Goal: Task Accomplishment & Management: Complete application form

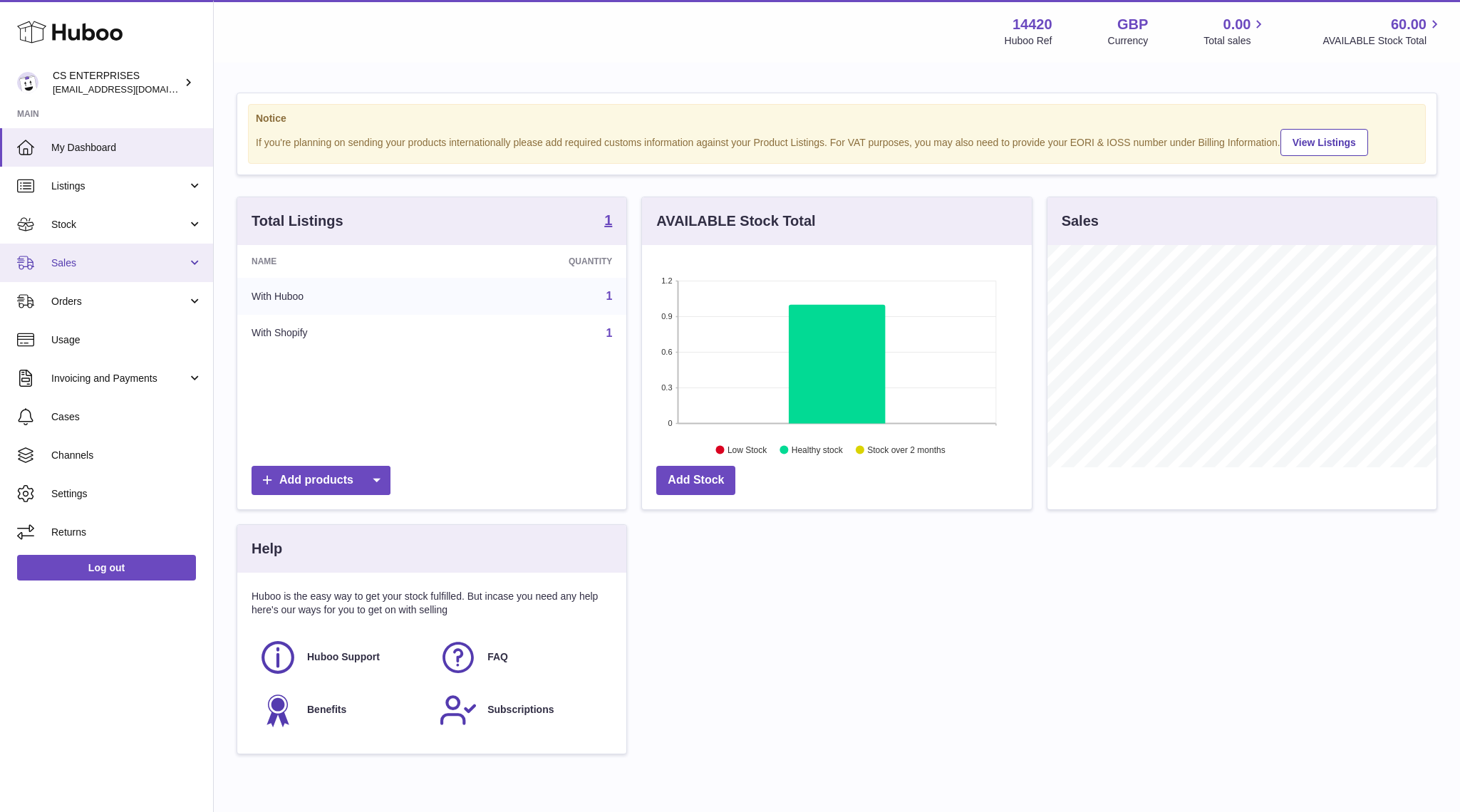
scroll to position [222, 389]
click at [701, 475] on link "Add Stock" at bounding box center [696, 480] width 79 height 29
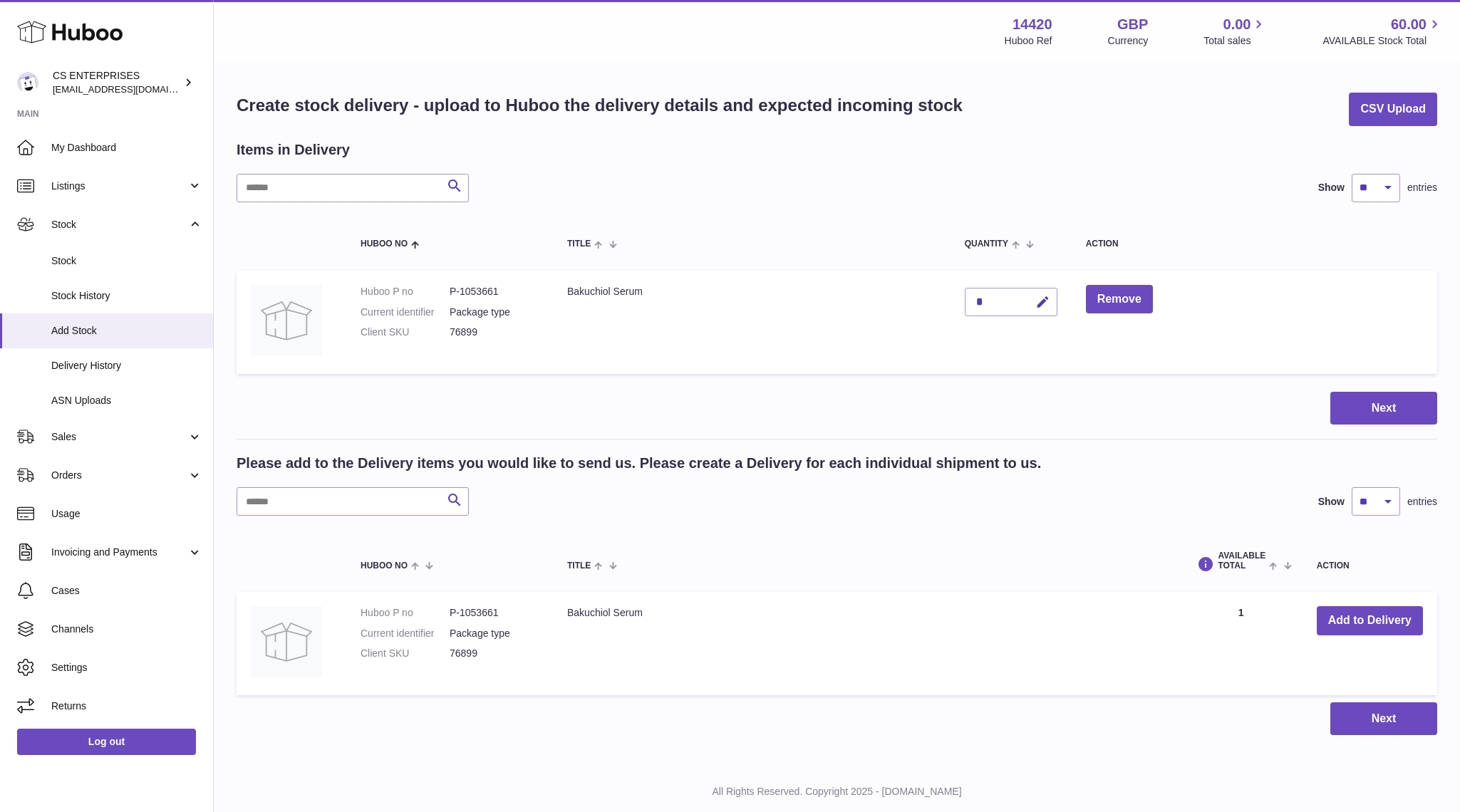
scroll to position [36, 0]
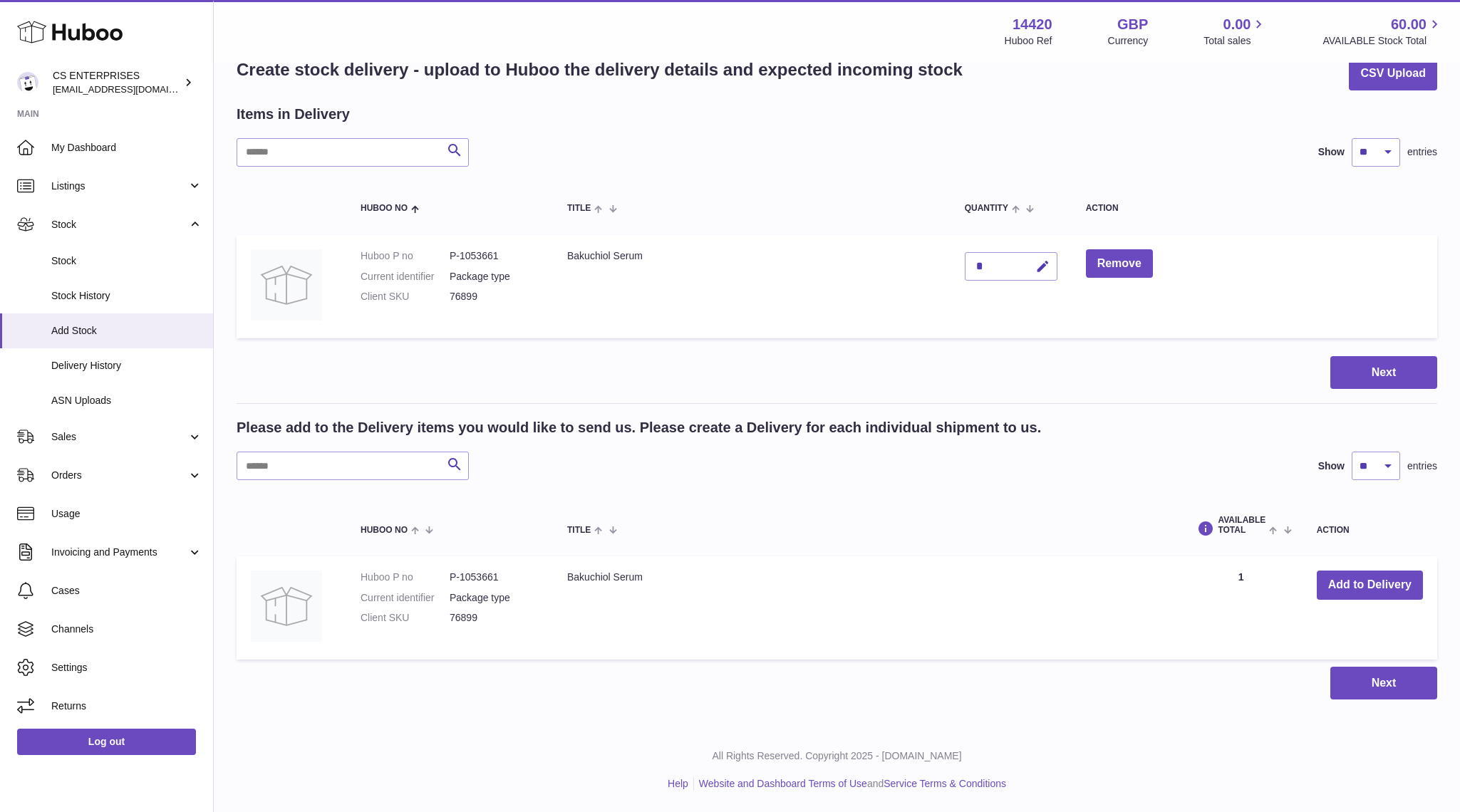
click at [993, 261] on div "*" at bounding box center [1011, 266] width 93 height 28
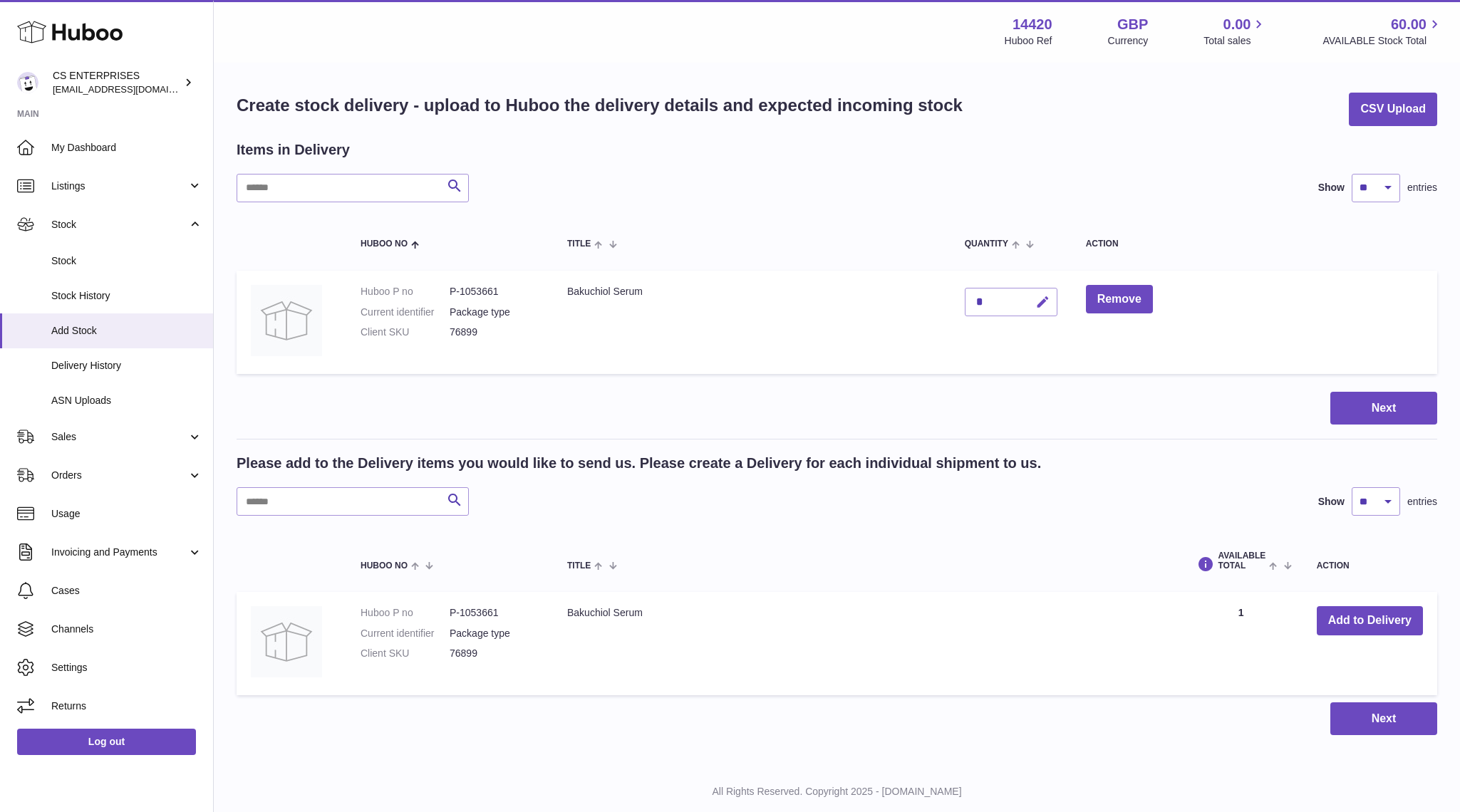
click at [1054, 310] on button "button" at bounding box center [1041, 302] width 33 height 29
drag, startPoint x: 991, startPoint y: 301, endPoint x: 914, endPoint y: 301, distance: 77.0
click at [914, 301] on tr "Huboo P no P-1053661 Current identifier Package type Client SKU 76899 Bakuchiol…" at bounding box center [837, 323] width 1200 height 103
type input "***"
click at [1038, 309] on button "submit" at bounding box center [1041, 302] width 27 height 23
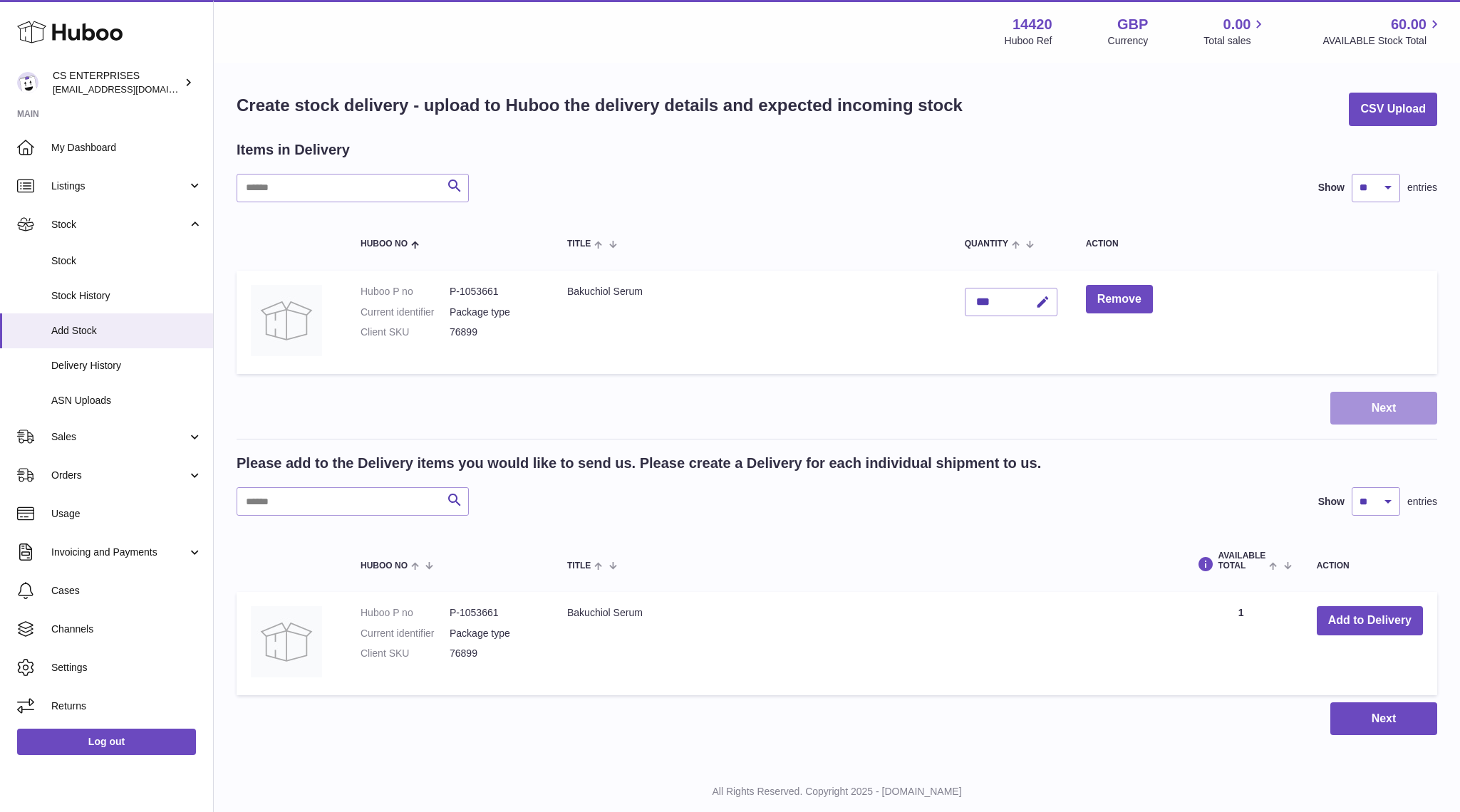
click at [1390, 406] on button "Next" at bounding box center [1383, 409] width 107 height 33
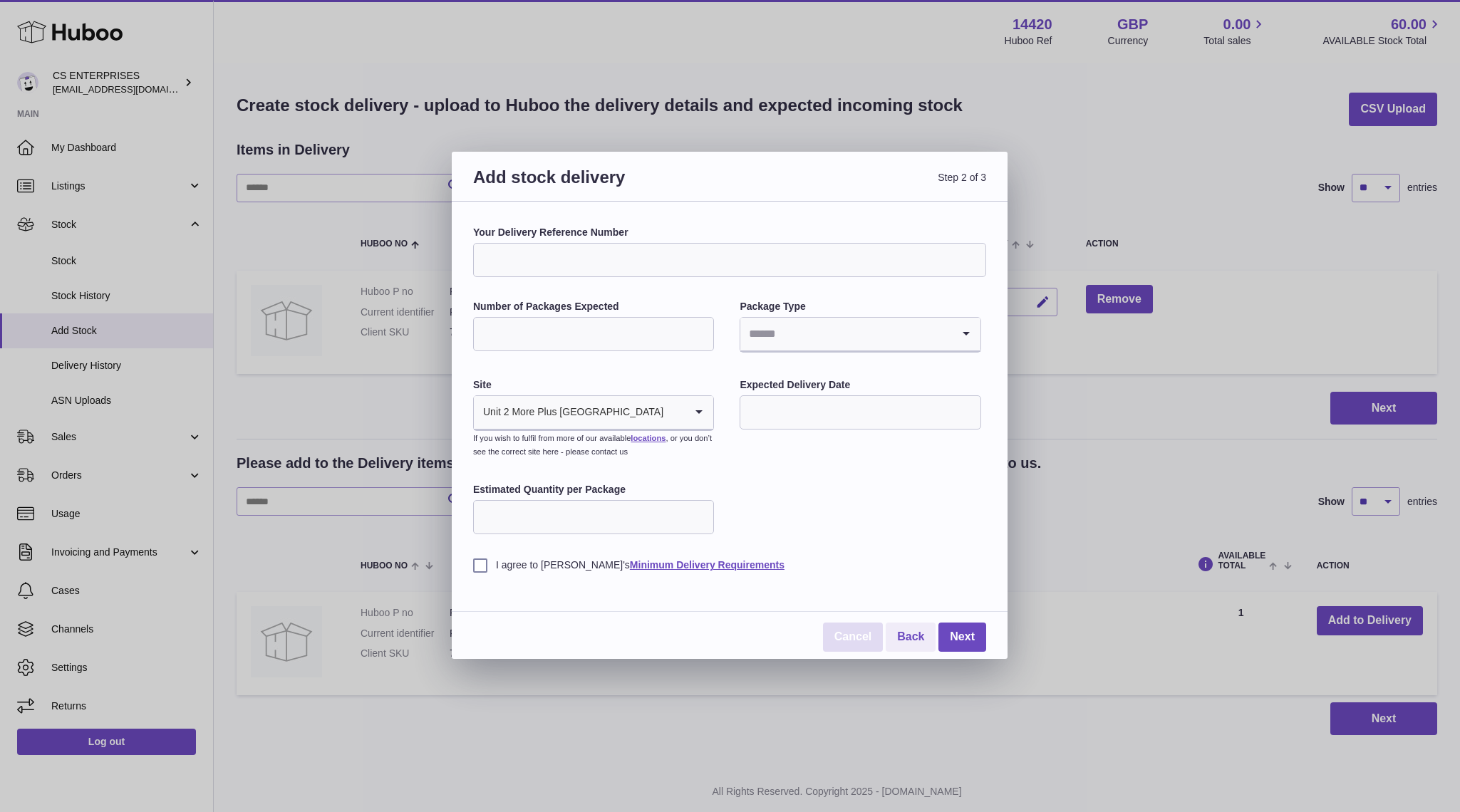
click at [856, 635] on link "Cancel" at bounding box center [853, 637] width 60 height 29
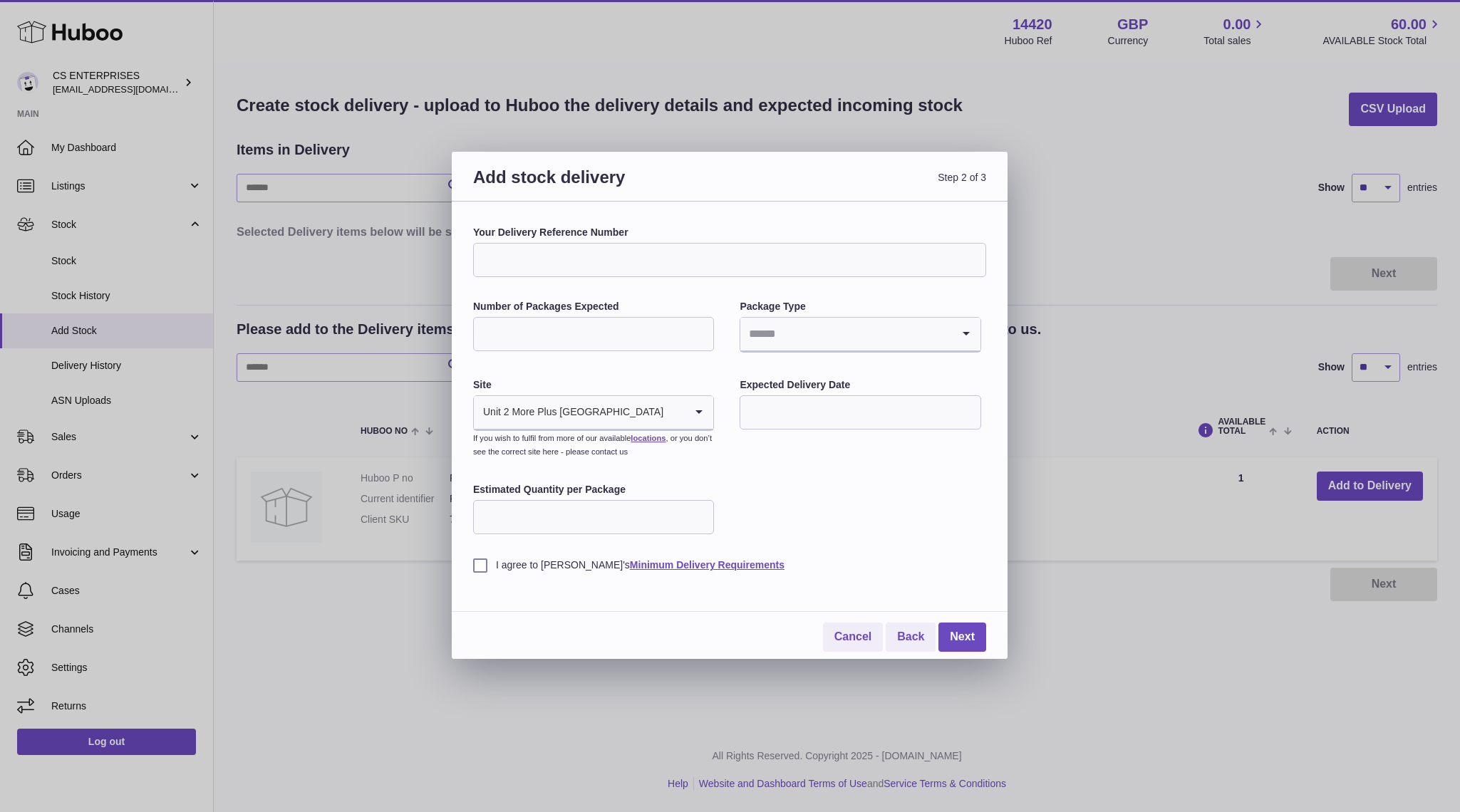
click at [1127, 257] on div "Add stock delivery Step 2 of 3 Your Delivery Reference Number Number of Package…" at bounding box center [730, 406] width 1460 height 812
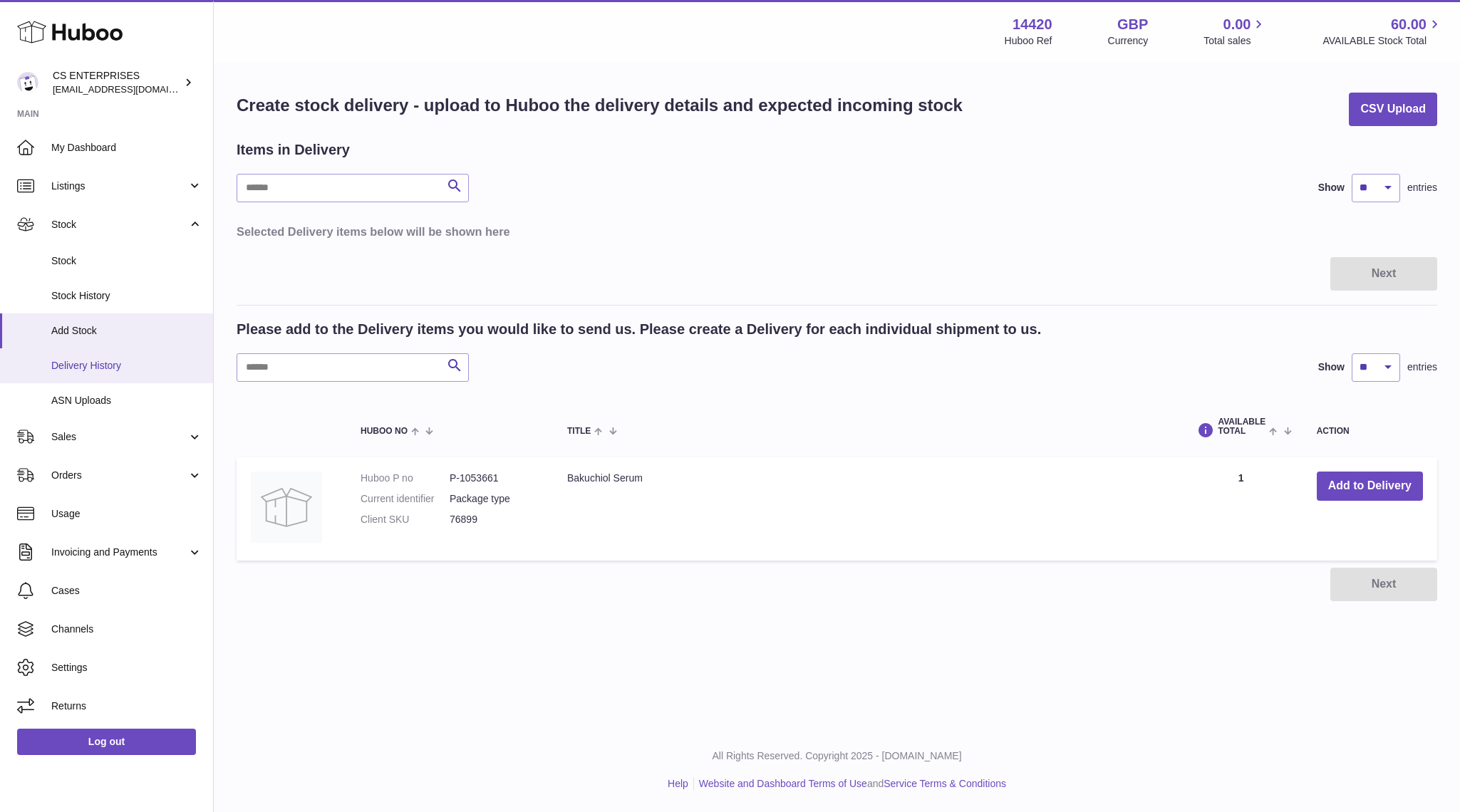
click at [129, 371] on span "Delivery History" at bounding box center [126, 366] width 151 height 14
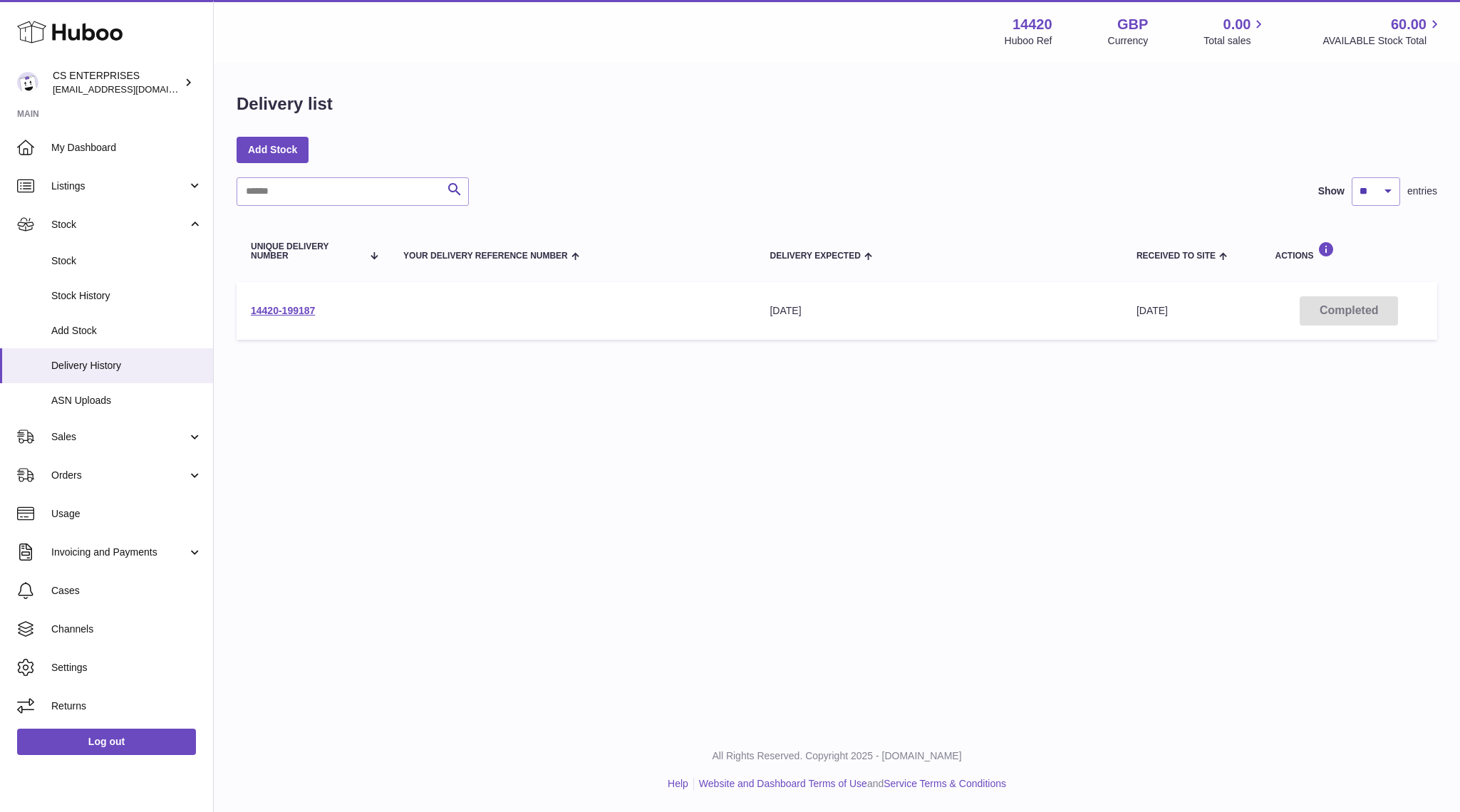
click at [381, 317] on td "14420-199187" at bounding box center [313, 311] width 152 height 58
click at [534, 338] on td "Your Delivery Reference Number" at bounding box center [572, 311] width 366 height 58
click at [298, 309] on link "14420-199187" at bounding box center [282, 310] width 64 height 11
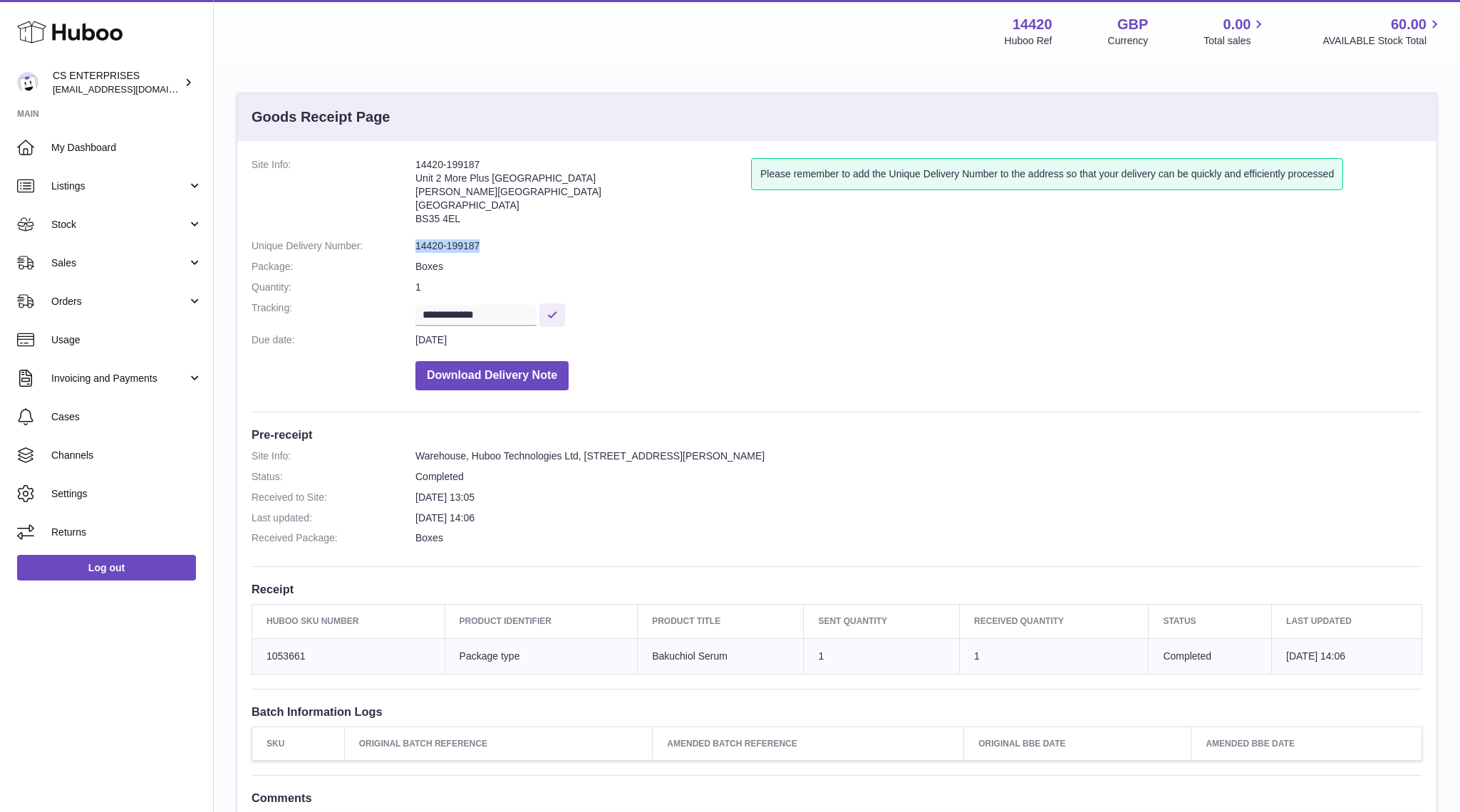
drag, startPoint x: 483, startPoint y: 245, endPoint x: 403, endPoint y: 241, distance: 80.1
click at [403, 241] on dl "**********" at bounding box center [837, 278] width 1171 height 239
copy dl "14420-199187"
click at [693, 359] on dd "Download Delivery Note" at bounding box center [919, 372] width 1006 height 37
click at [113, 294] on link "Orders" at bounding box center [107, 301] width 213 height 39
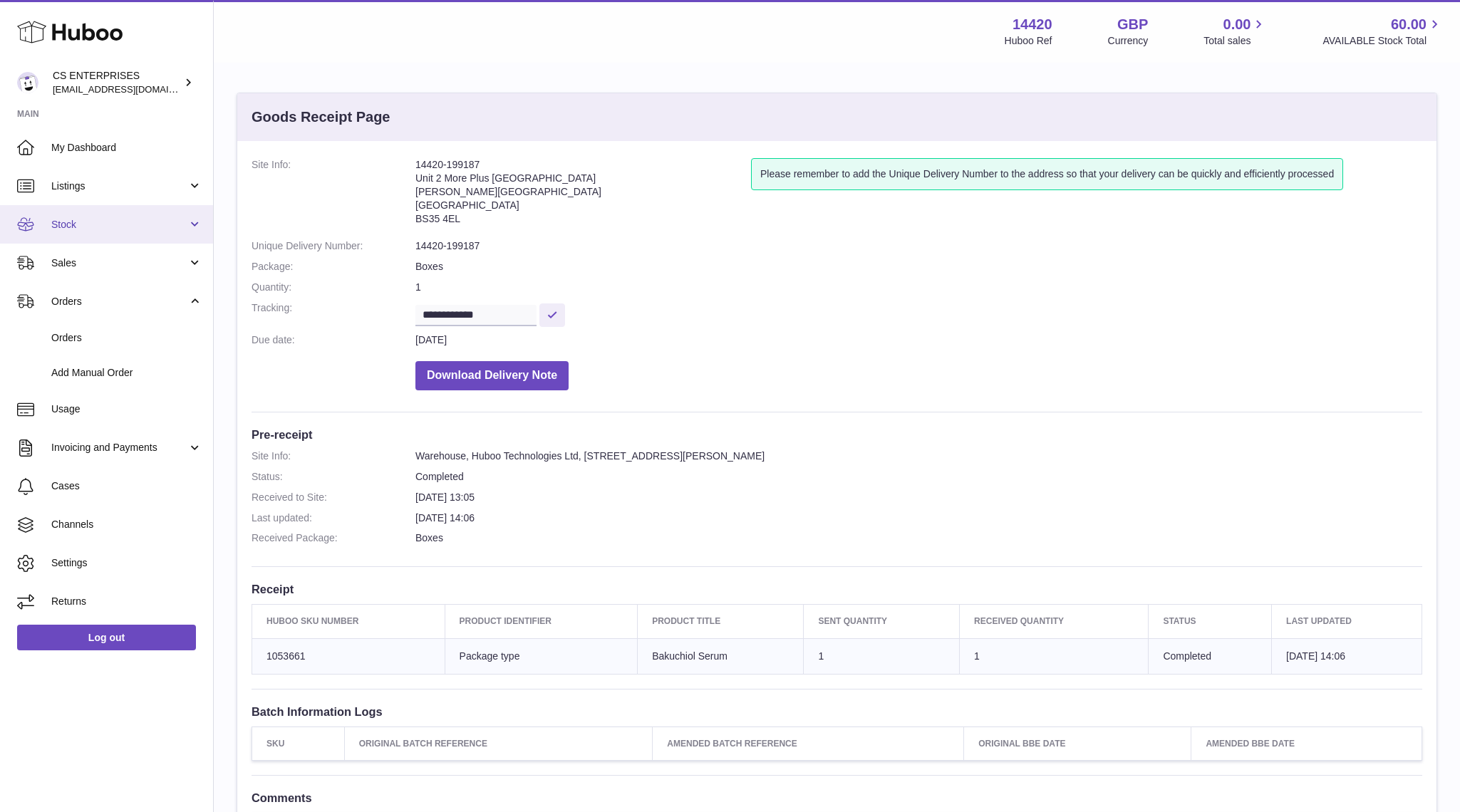
click at [100, 234] on link "Stock" at bounding box center [107, 224] width 213 height 39
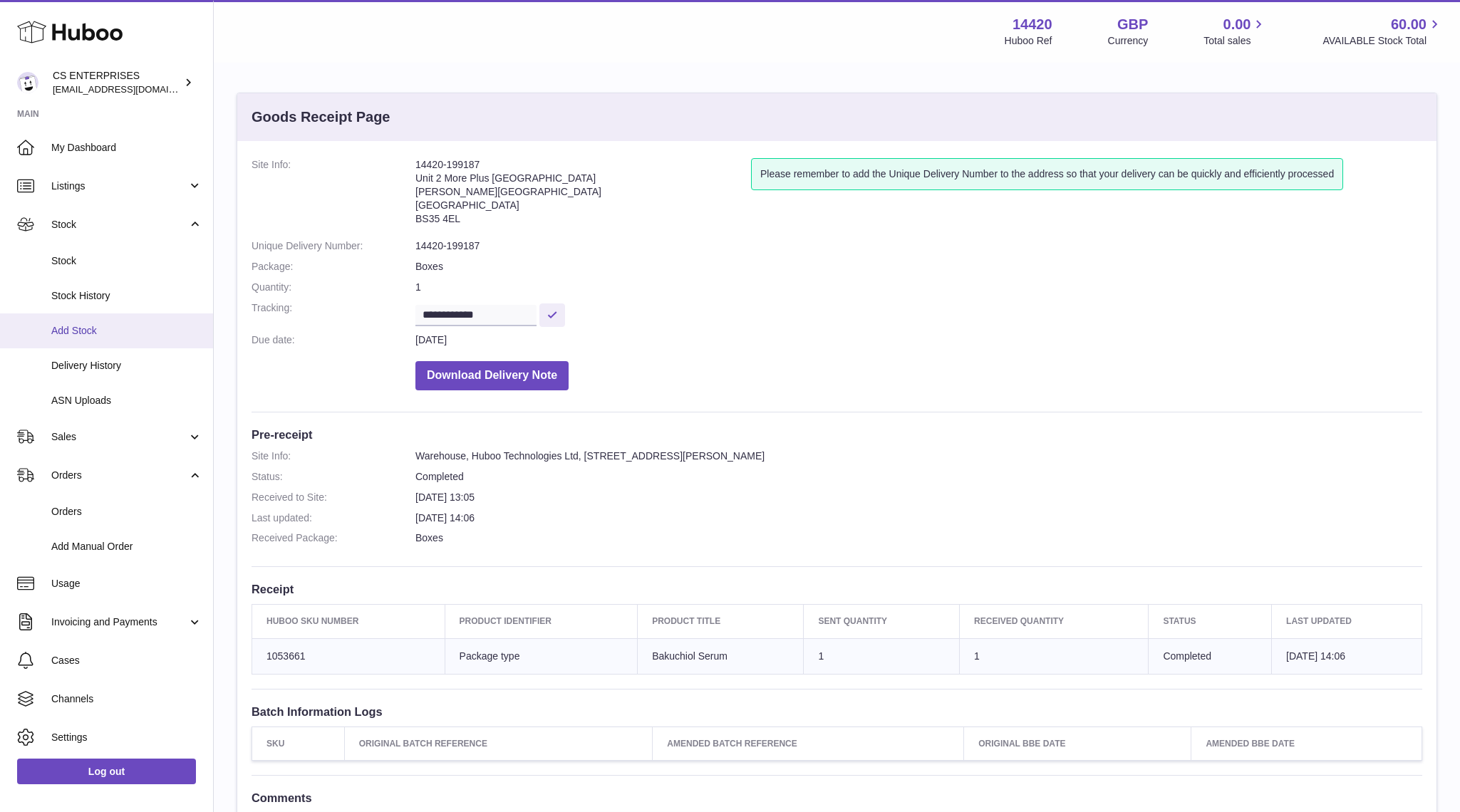
click at [113, 339] on link "Add Stock" at bounding box center [107, 331] width 213 height 35
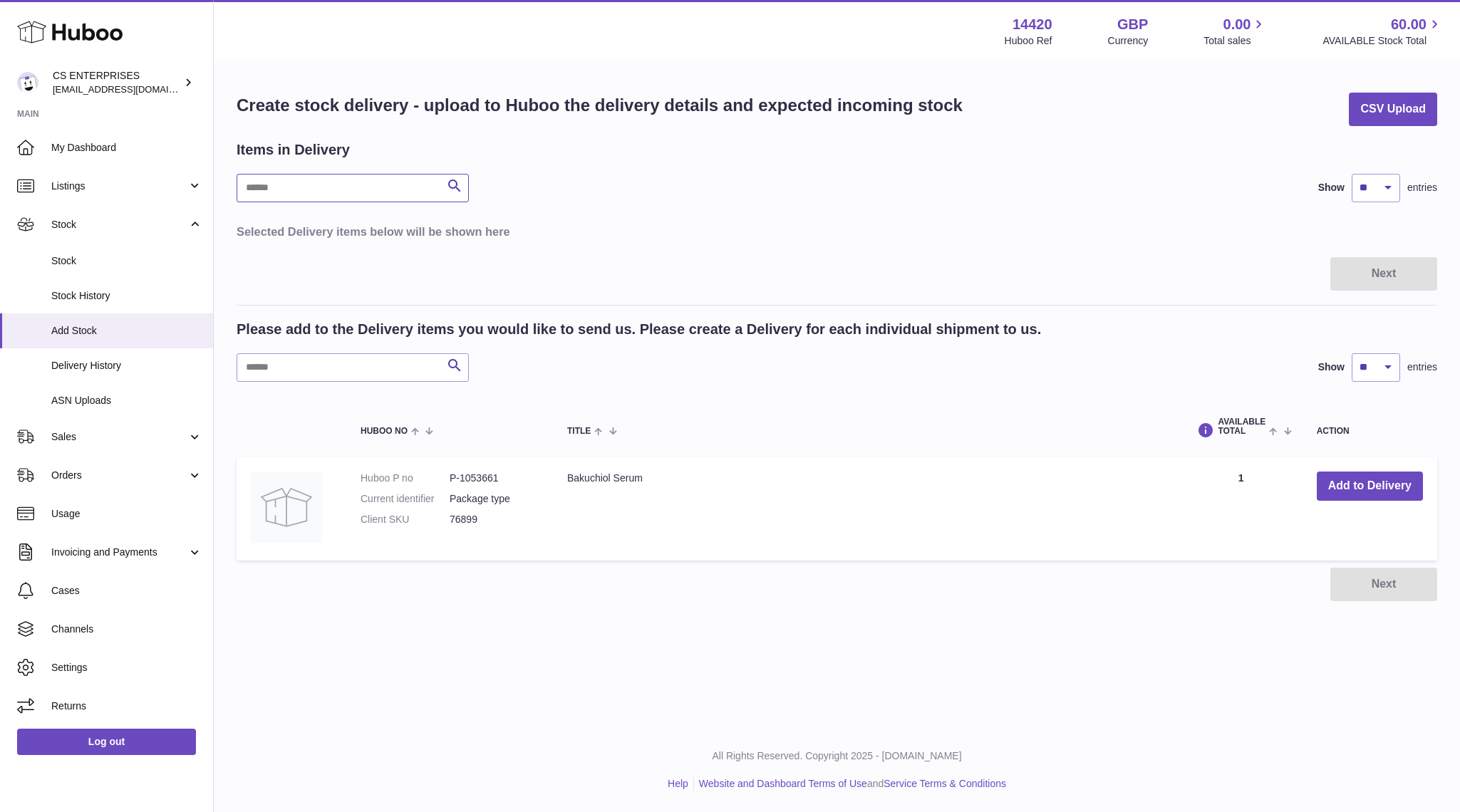
click at [353, 190] on input "text" at bounding box center [352, 187] width 232 height 28
type input "***"
drag, startPoint x: 348, startPoint y: 188, endPoint x: 198, endPoint y: 187, distance: 150.0
click at [198, 187] on div "Huboo CS ENTERPRISES [EMAIL_ADDRESS][DOMAIN_NAME] Main My Dashboard Listings No…" at bounding box center [730, 406] width 1460 height 812
click at [294, 176] on input "text" at bounding box center [352, 187] width 232 height 28
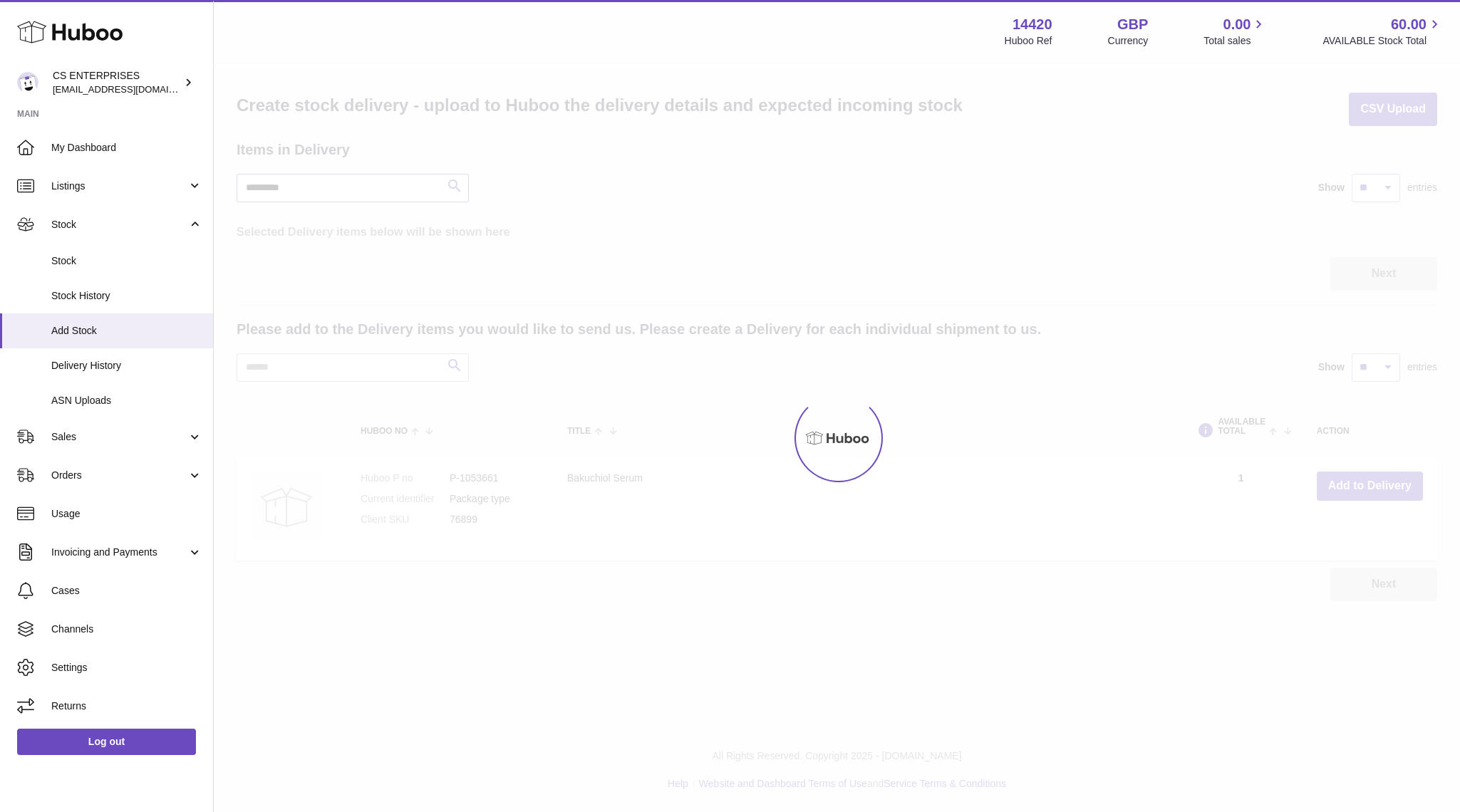
type input "*********"
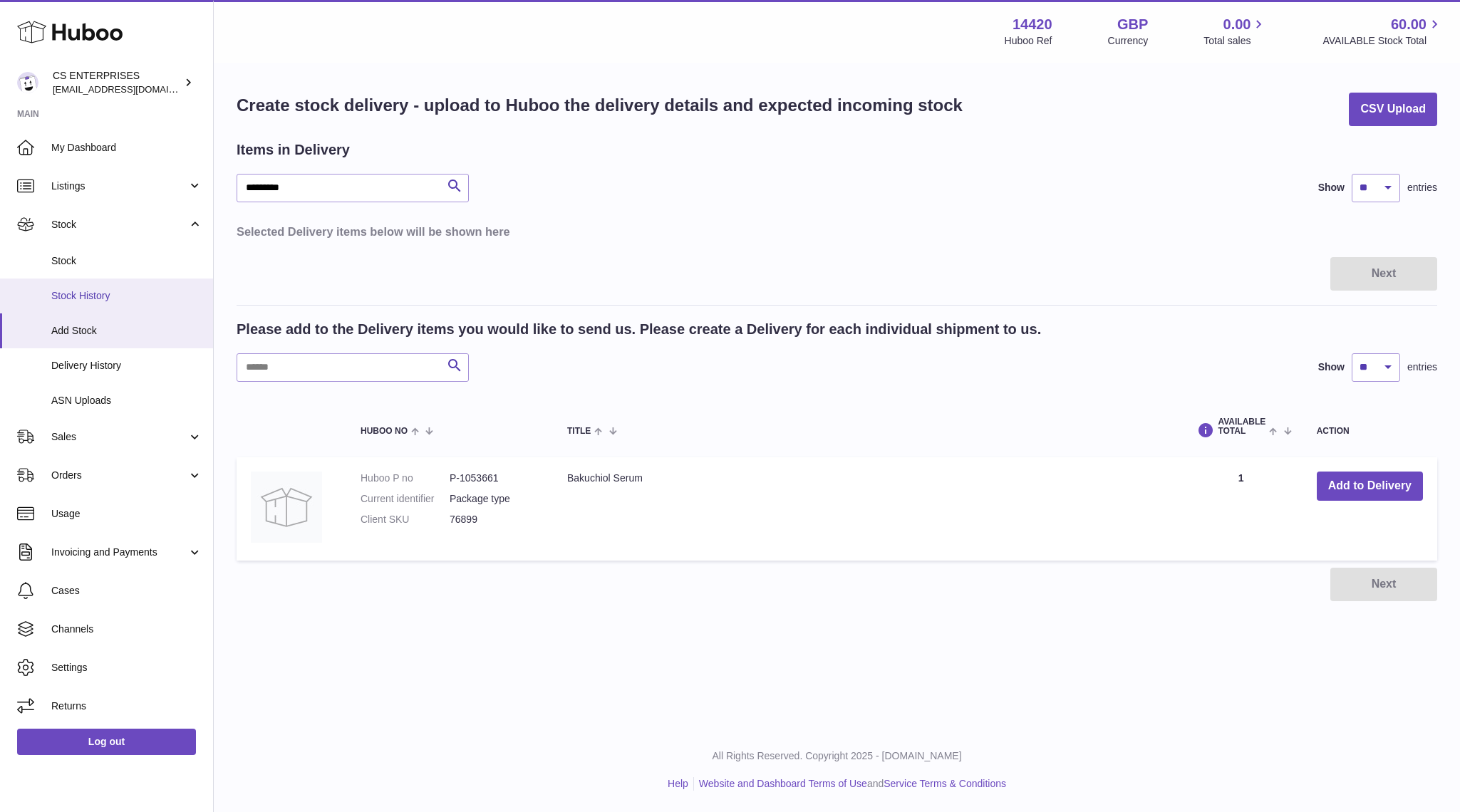
click at [87, 290] on span "Stock History" at bounding box center [126, 296] width 151 height 14
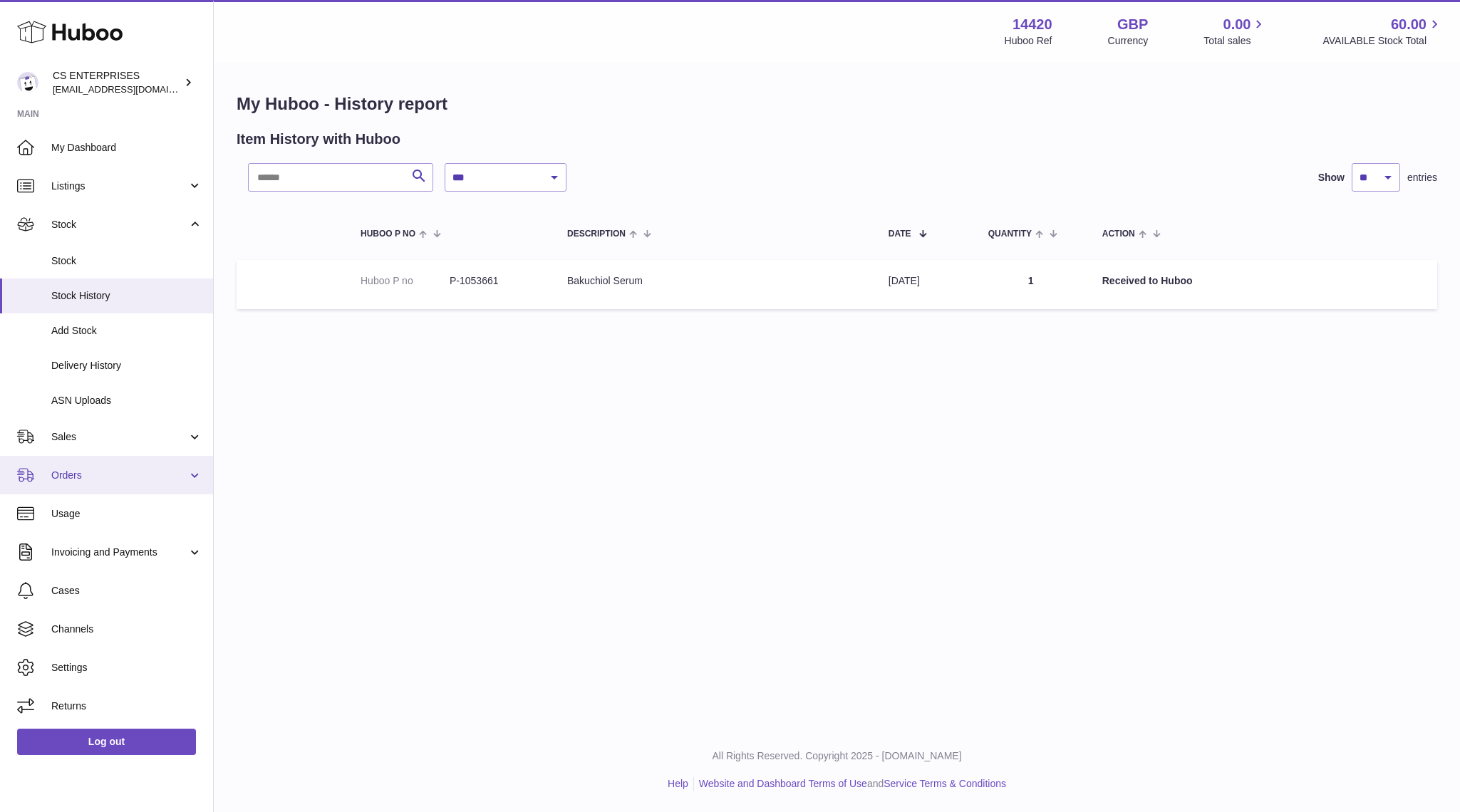
click at [100, 470] on span "Orders" at bounding box center [119, 476] width 136 height 14
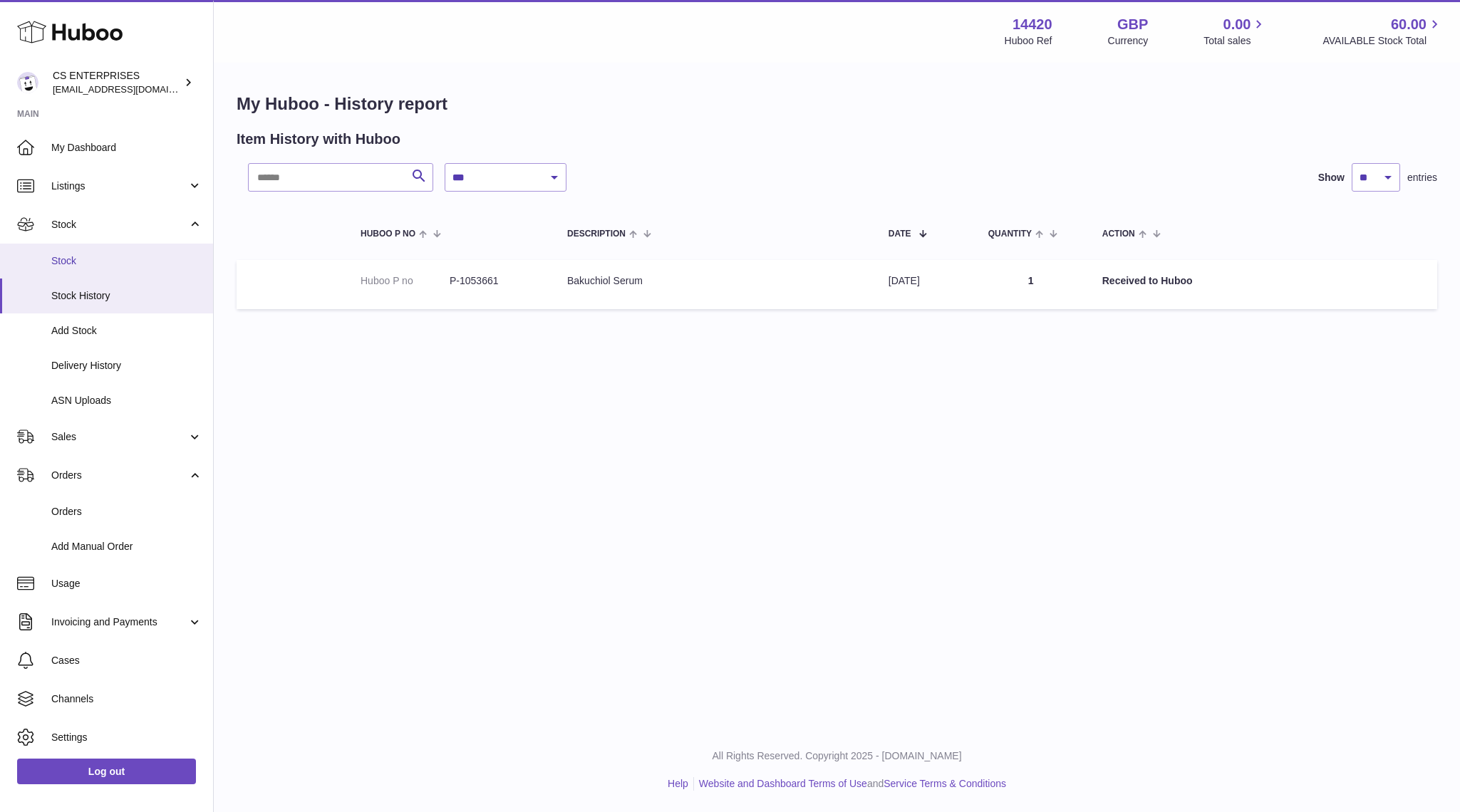
click at [123, 251] on link "Stock" at bounding box center [107, 261] width 213 height 35
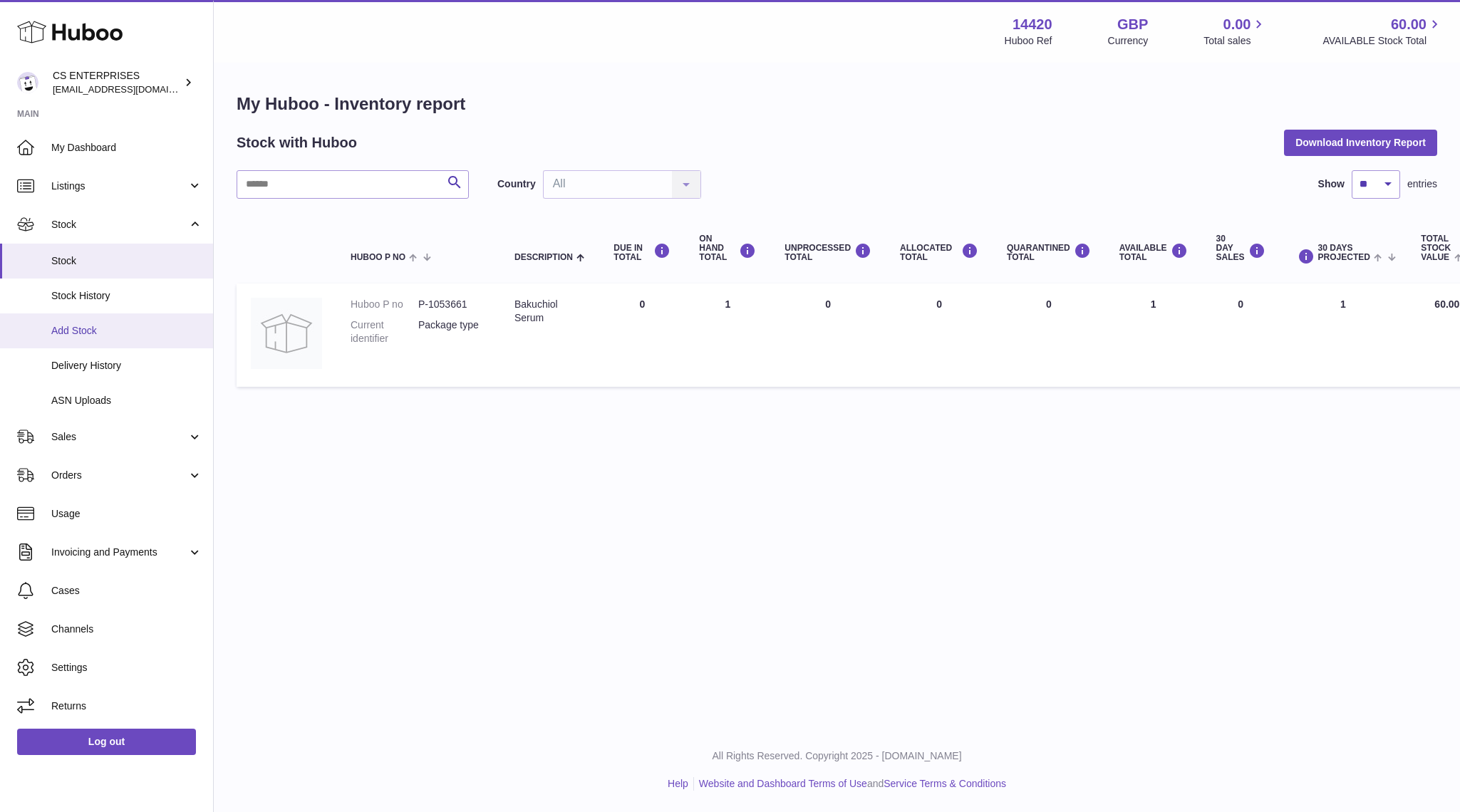
click at [110, 343] on link "Add Stock" at bounding box center [107, 331] width 213 height 35
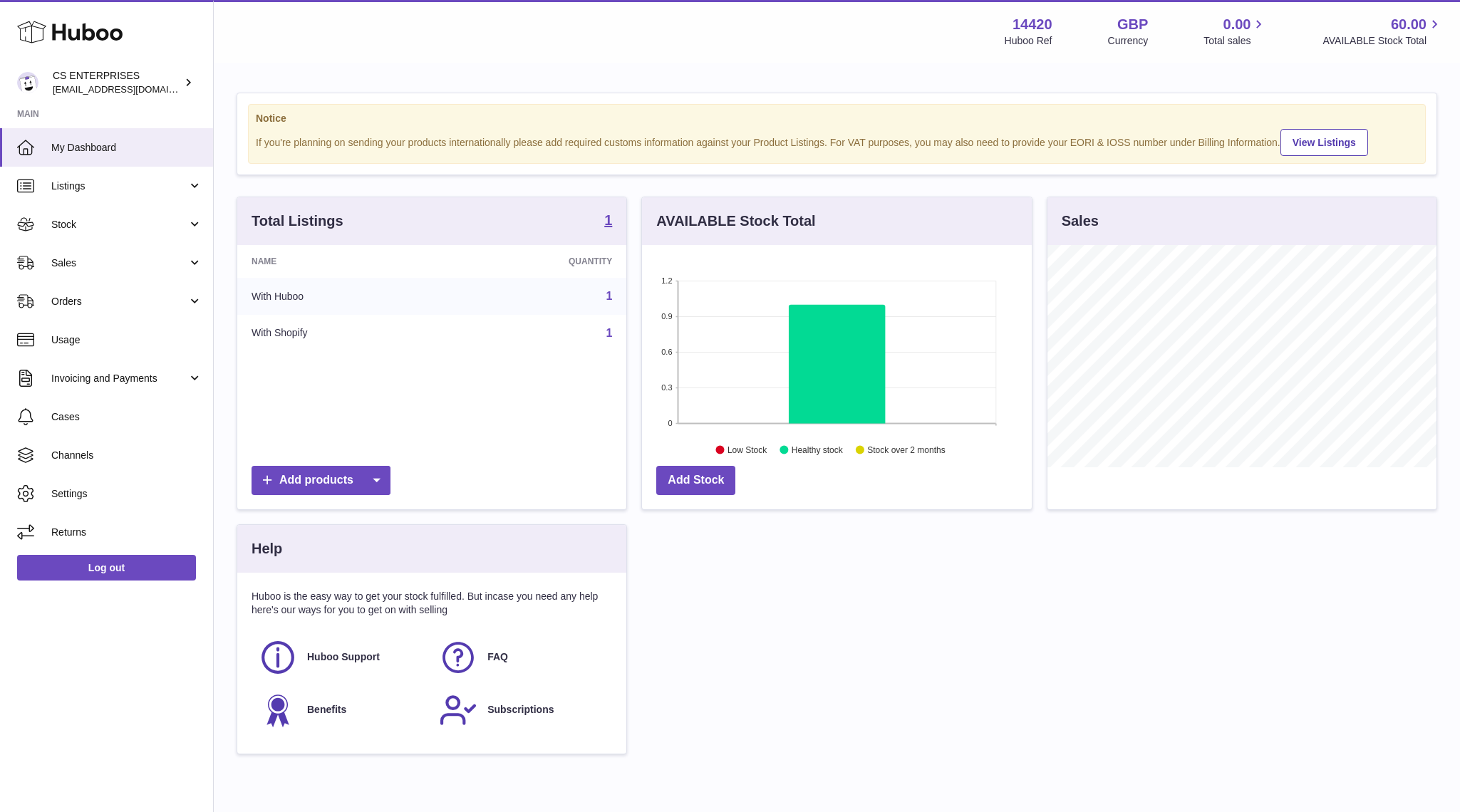
scroll to position [222, 389]
click at [704, 482] on link "Add Stock" at bounding box center [696, 480] width 79 height 29
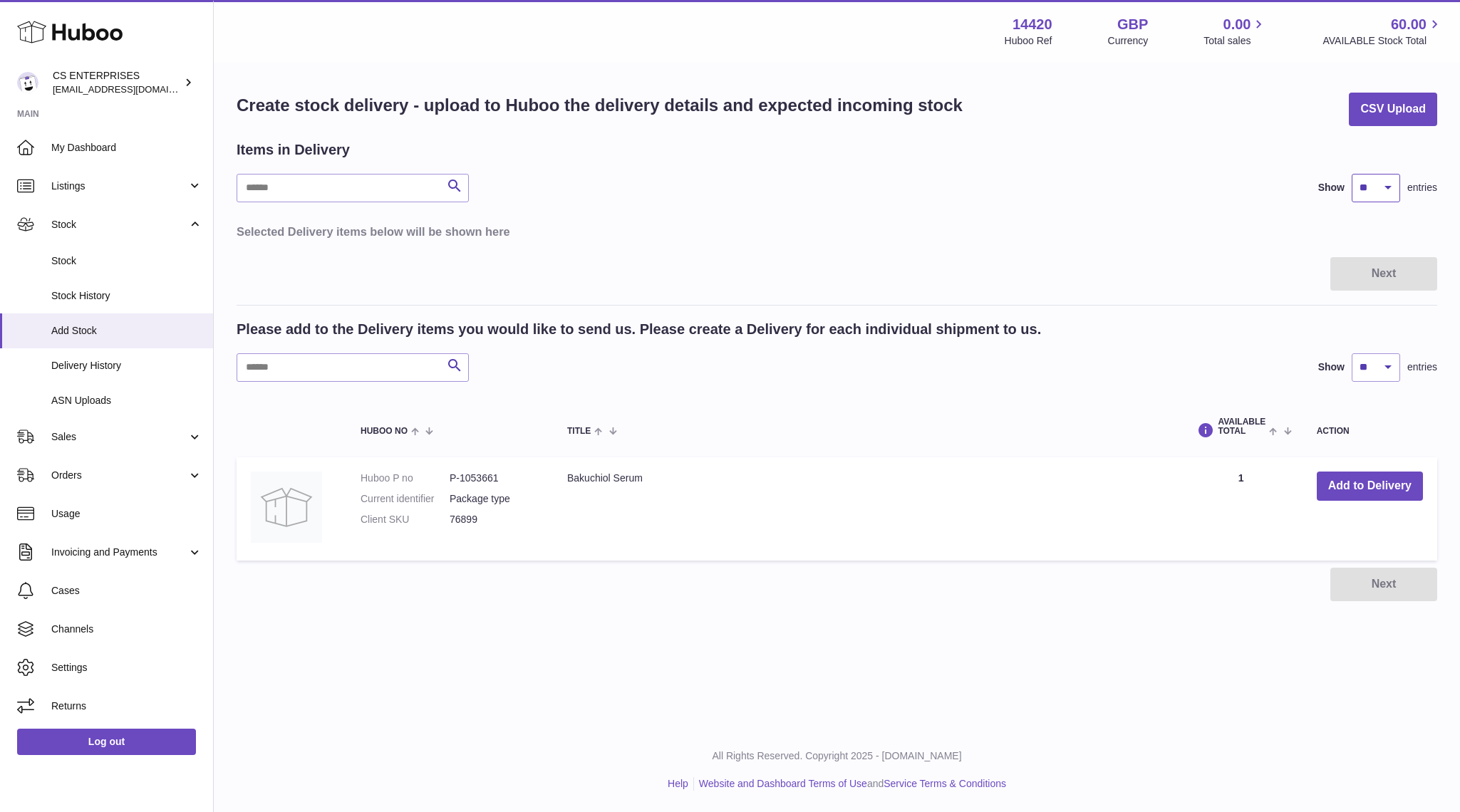
click at [1361, 190] on select "** ** ** ***" at bounding box center [1376, 187] width 49 height 28
click at [372, 187] on input "text" at bounding box center [352, 187] width 232 height 28
click at [450, 183] on icon "submit" at bounding box center [454, 186] width 17 height 18
click at [441, 358] on button "Search" at bounding box center [454, 367] width 28 height 28
click at [483, 517] on dd "76899" at bounding box center [494, 520] width 89 height 14
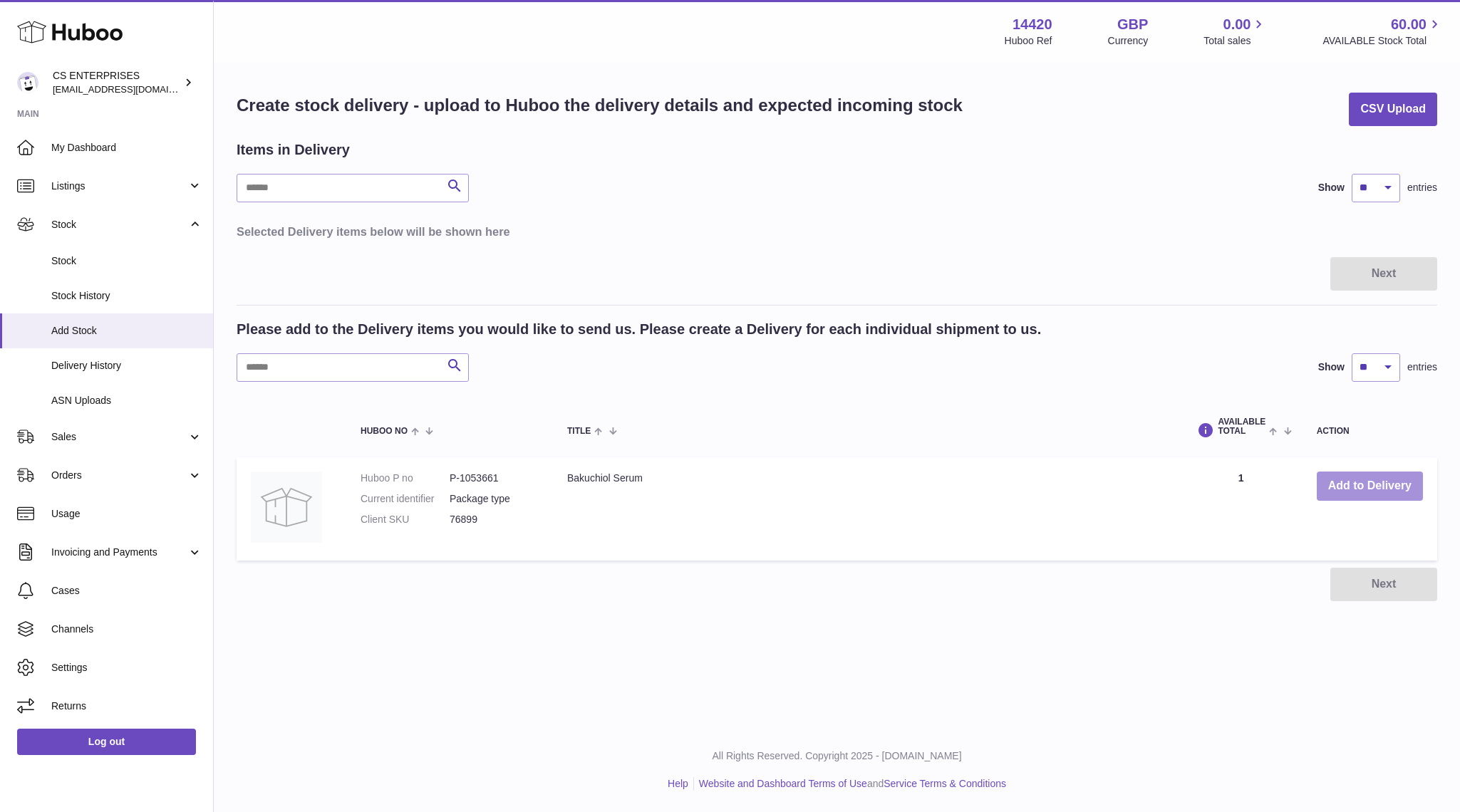
click at [1376, 490] on button "Add to Delivery" at bounding box center [1369, 486] width 106 height 29
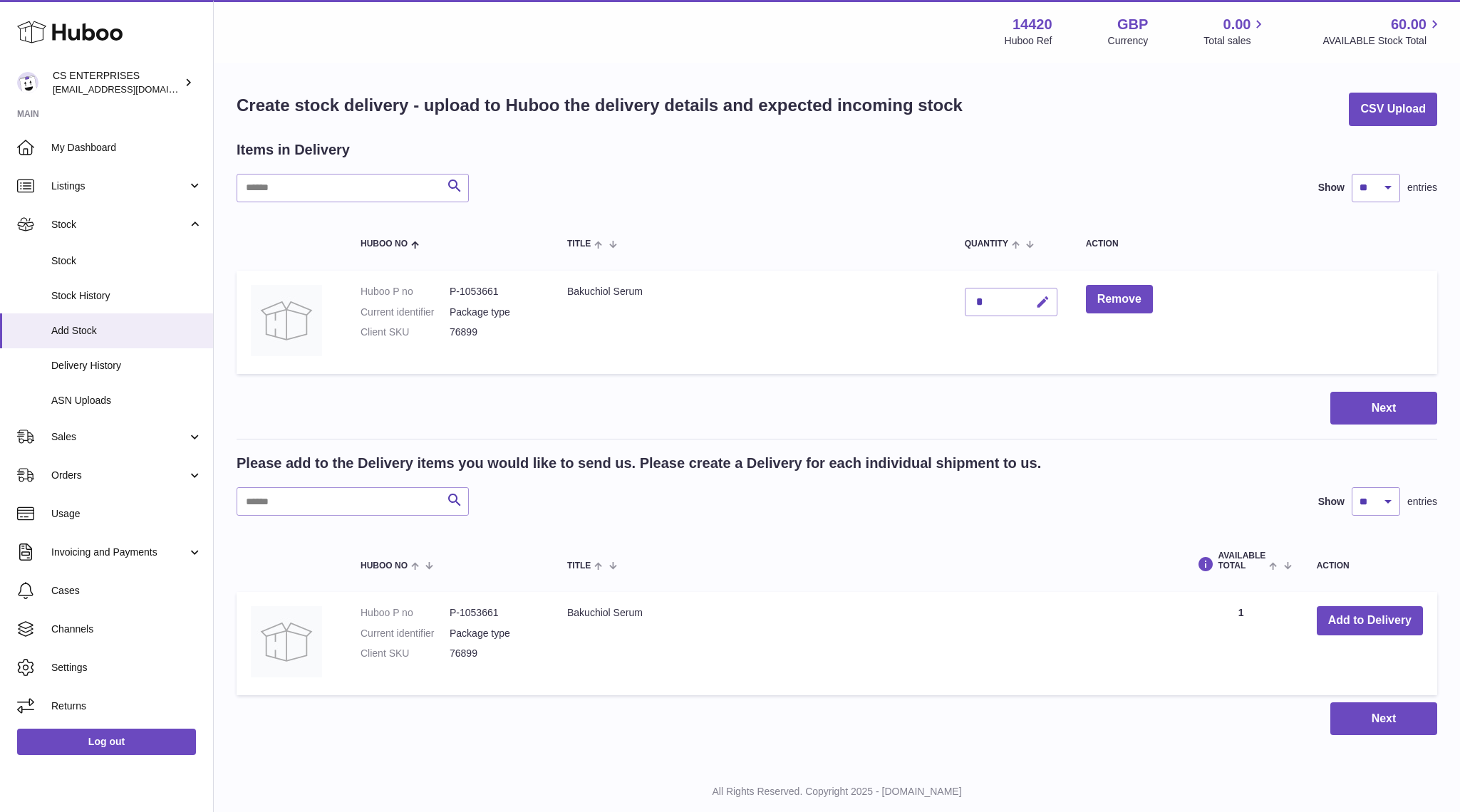
click at [1035, 295] on icon "button" at bounding box center [1043, 302] width 15 height 15
type input "***"
click at [1042, 297] on icon "submit" at bounding box center [1043, 301] width 13 height 13
click at [1385, 414] on button "Next" at bounding box center [1383, 409] width 107 height 33
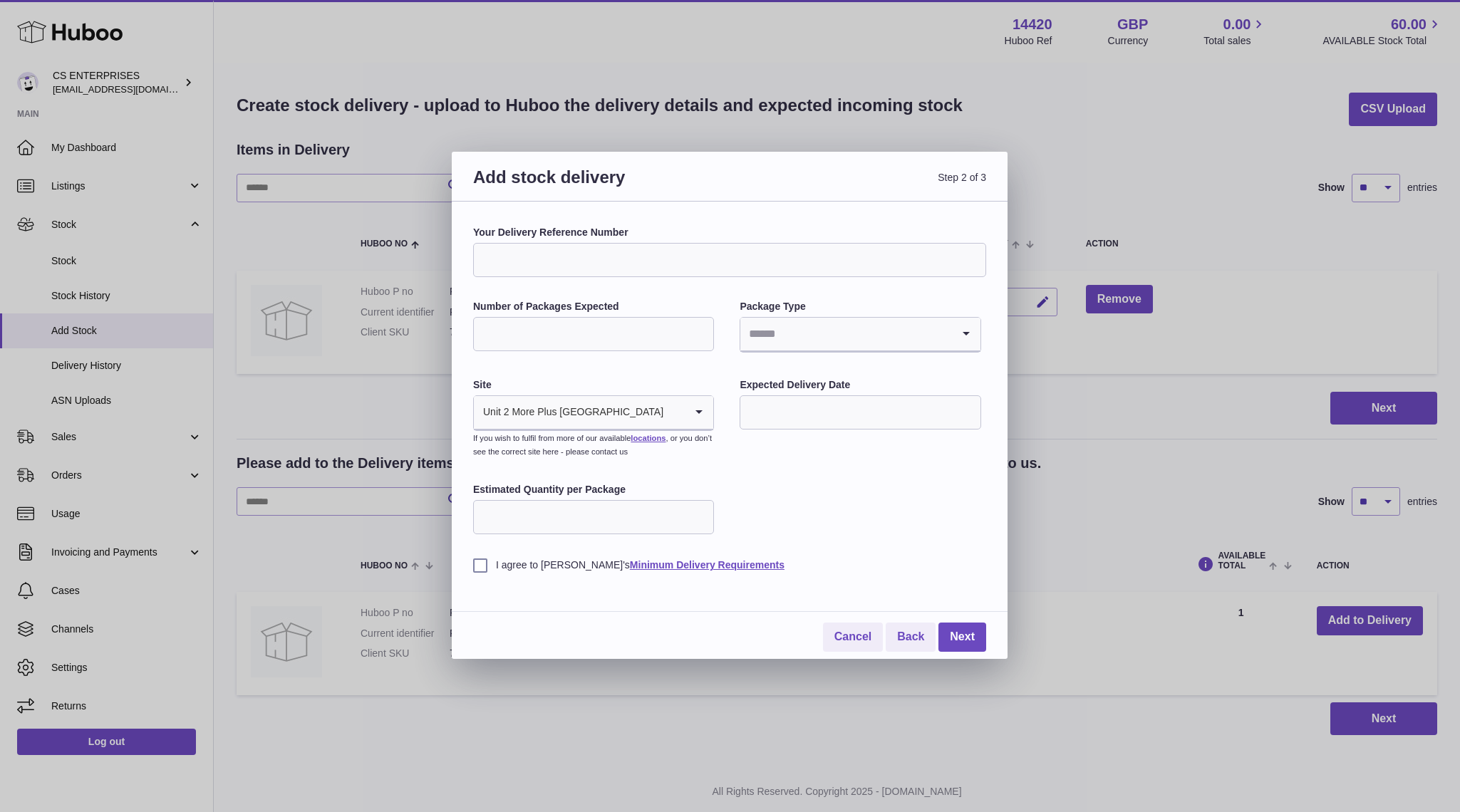
click at [576, 262] on input "Your Delivery Reference Number" at bounding box center [729, 260] width 513 height 34
click at [526, 338] on input "Number of Packages Expected" at bounding box center [593, 333] width 241 height 34
click at [814, 345] on input "Search for option" at bounding box center [845, 333] width 211 height 33
click at [783, 428] on li "Boxes" at bounding box center [859, 429] width 238 height 28
click at [532, 323] on input "Number of Packages Expected" at bounding box center [593, 333] width 241 height 34
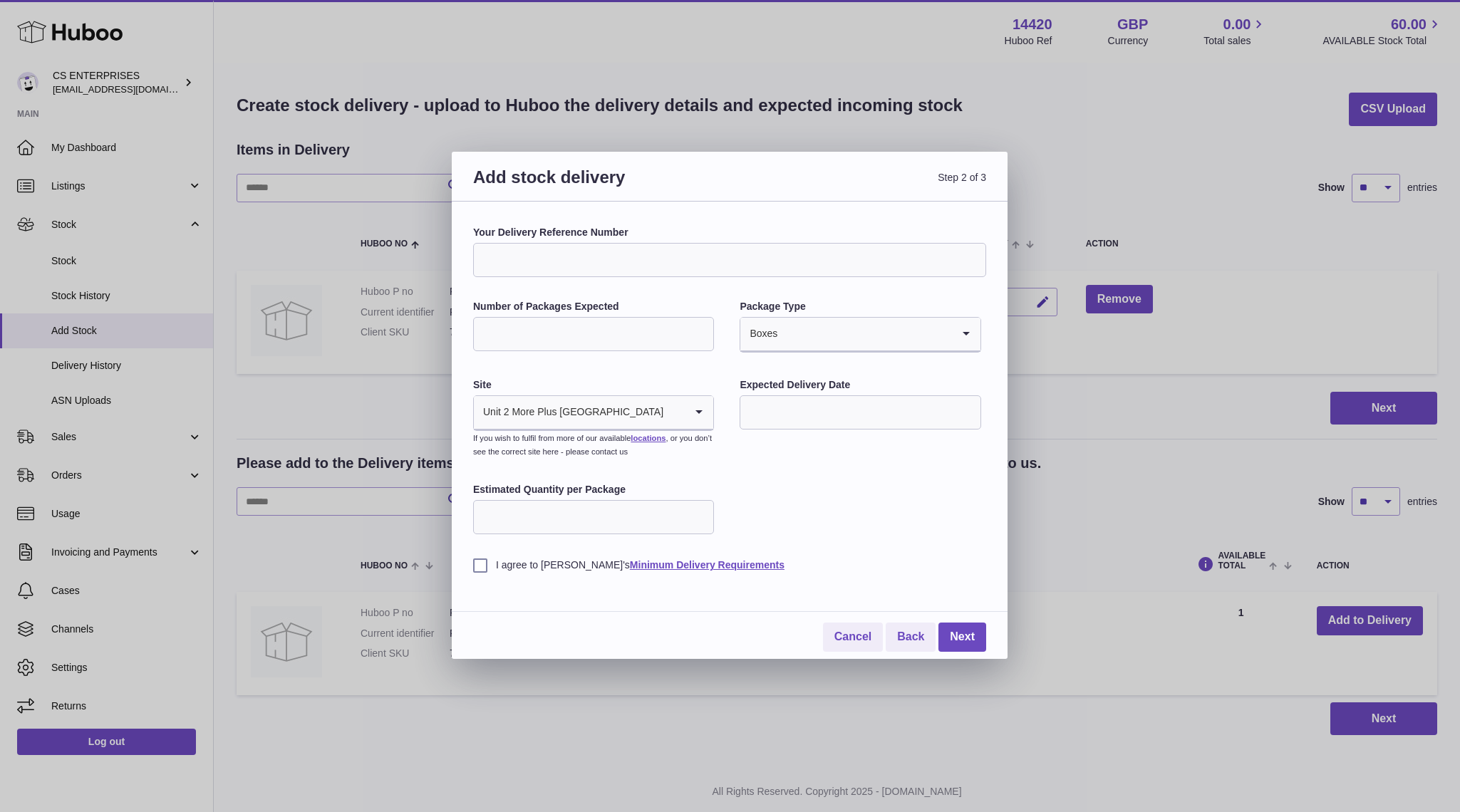
click at [582, 275] on input "Your Delivery Reference Number" at bounding box center [729, 260] width 513 height 34
click at [556, 320] on input "Number of Packages Expected" at bounding box center [593, 333] width 241 height 34
click at [794, 408] on input "text" at bounding box center [859, 412] width 241 height 34
click at [614, 495] on label "Estimated Quantity per Package" at bounding box center [593, 490] width 241 height 14
click at [614, 500] on input "Estimated Quantity per Package" at bounding box center [593, 517] width 241 height 34
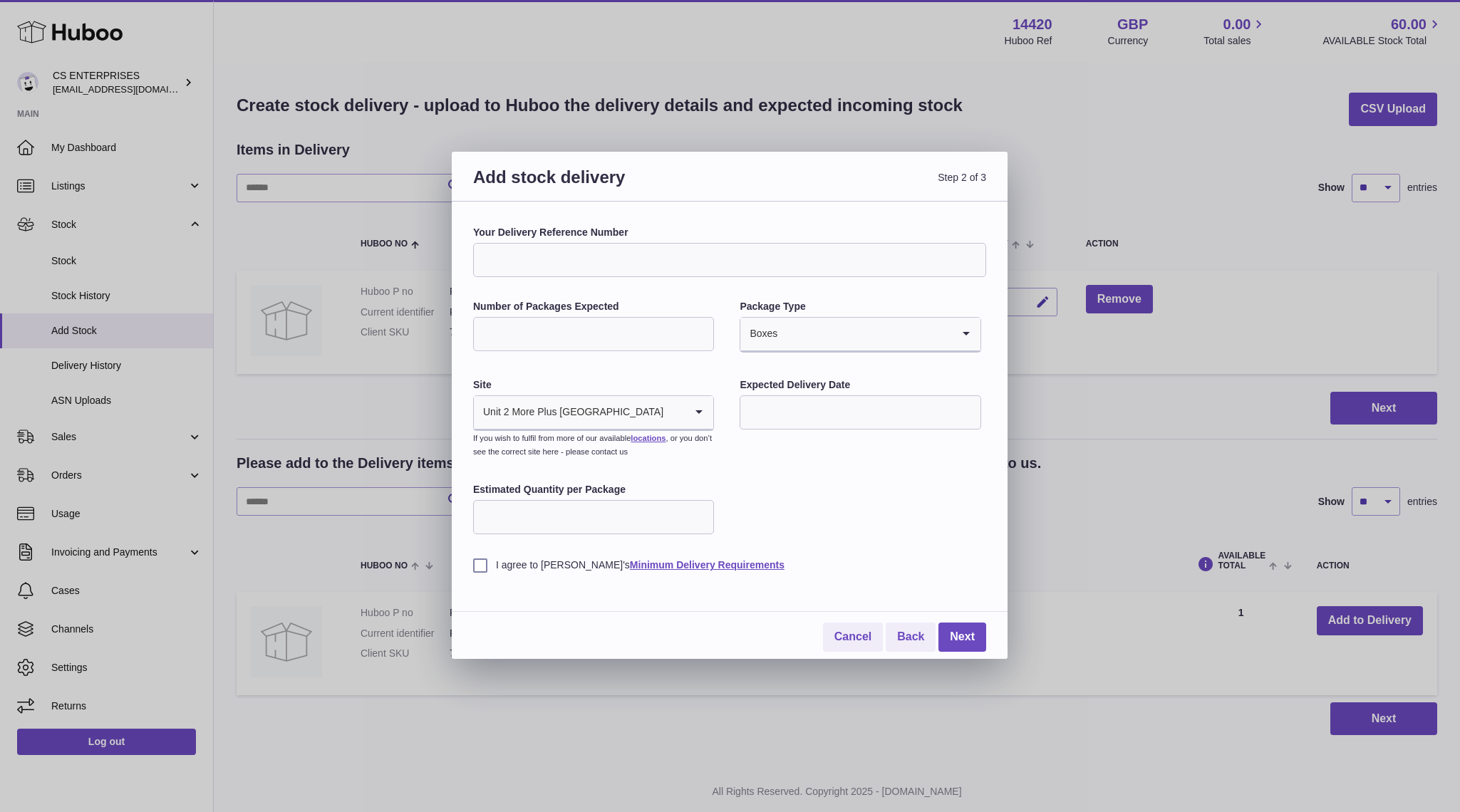
click at [591, 514] on input "Estimated Quantity per Package" at bounding box center [593, 517] width 241 height 34
click at [540, 346] on input "Number of Packages Expected" at bounding box center [593, 333] width 241 height 34
click at [544, 326] on input "Number of Packages Expected" at bounding box center [593, 333] width 241 height 34
click at [542, 261] on input "Your Delivery Reference Number" at bounding box center [729, 260] width 513 height 34
click at [813, 406] on input "text" at bounding box center [859, 412] width 241 height 34
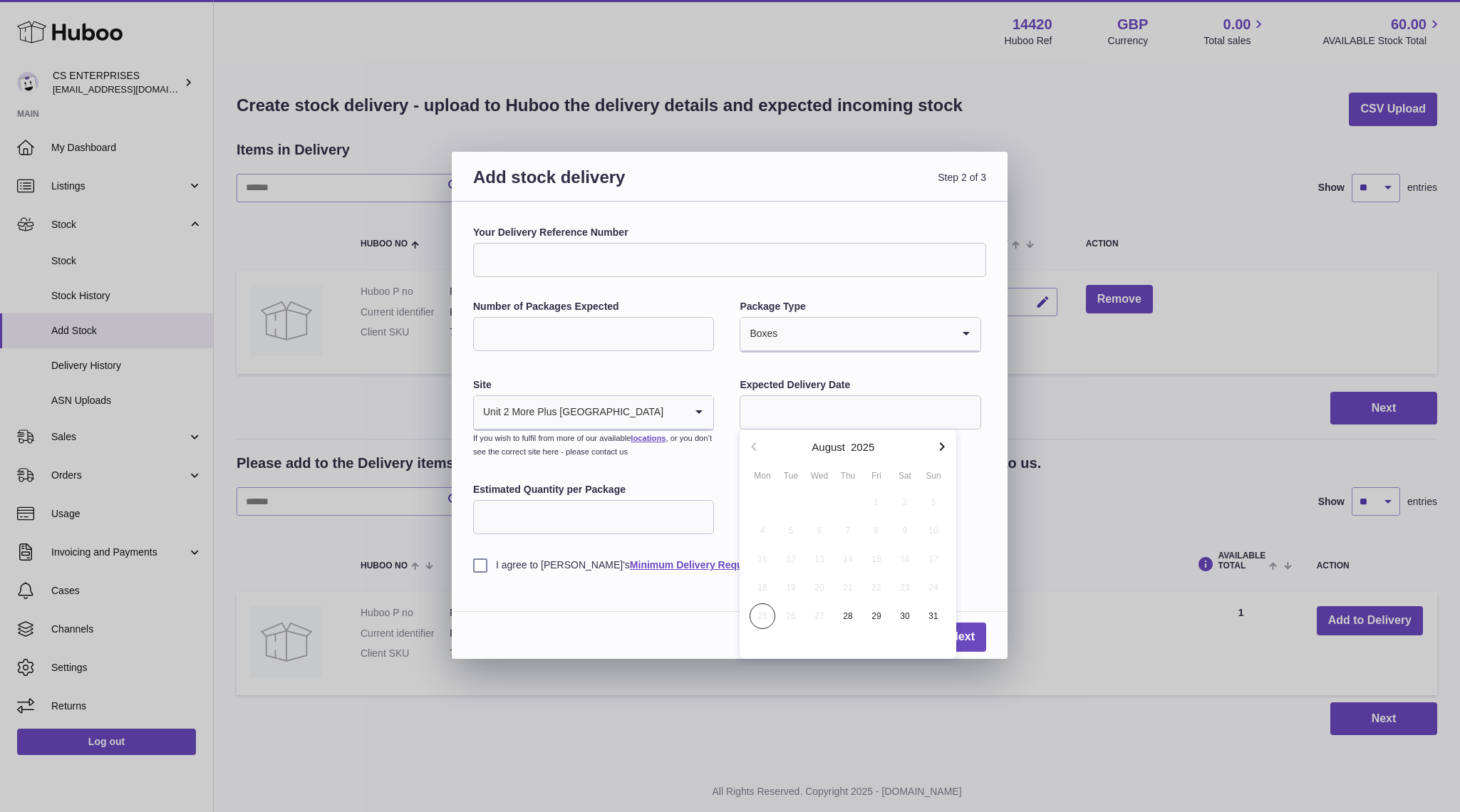
click at [549, 408] on div "Unit 2 More Plus [GEOGRAPHIC_DATA]" at bounding box center [579, 412] width 211 height 33
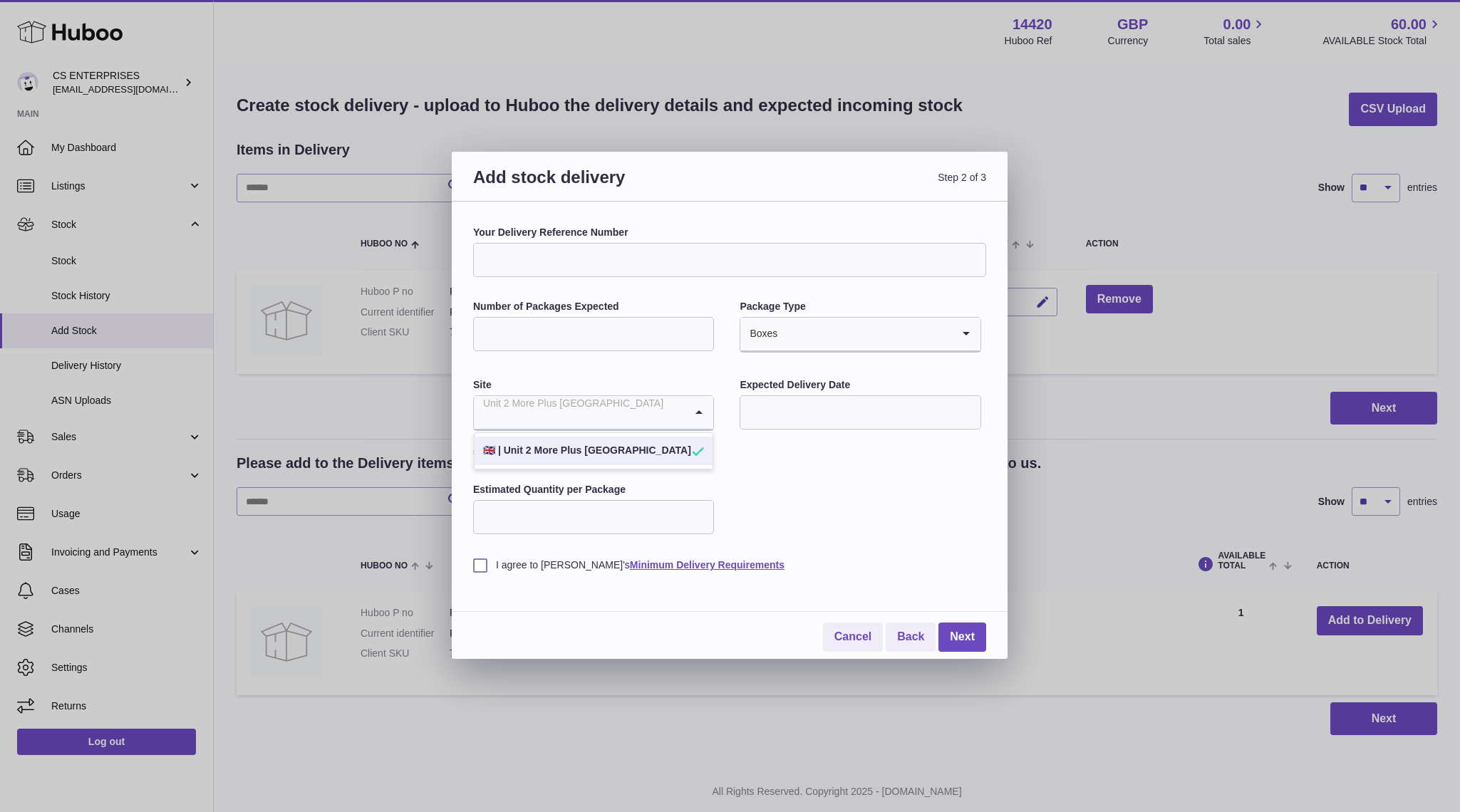
click at [929, 556] on div "I agree to [PERSON_NAME]'s Minimum Delivery Requirements" at bounding box center [729, 555] width 513 height 35
click at [533, 511] on input "Estimated Quantity per Package" at bounding box center [593, 517] width 241 height 34
